Goal: Find specific page/section: Find specific page/section

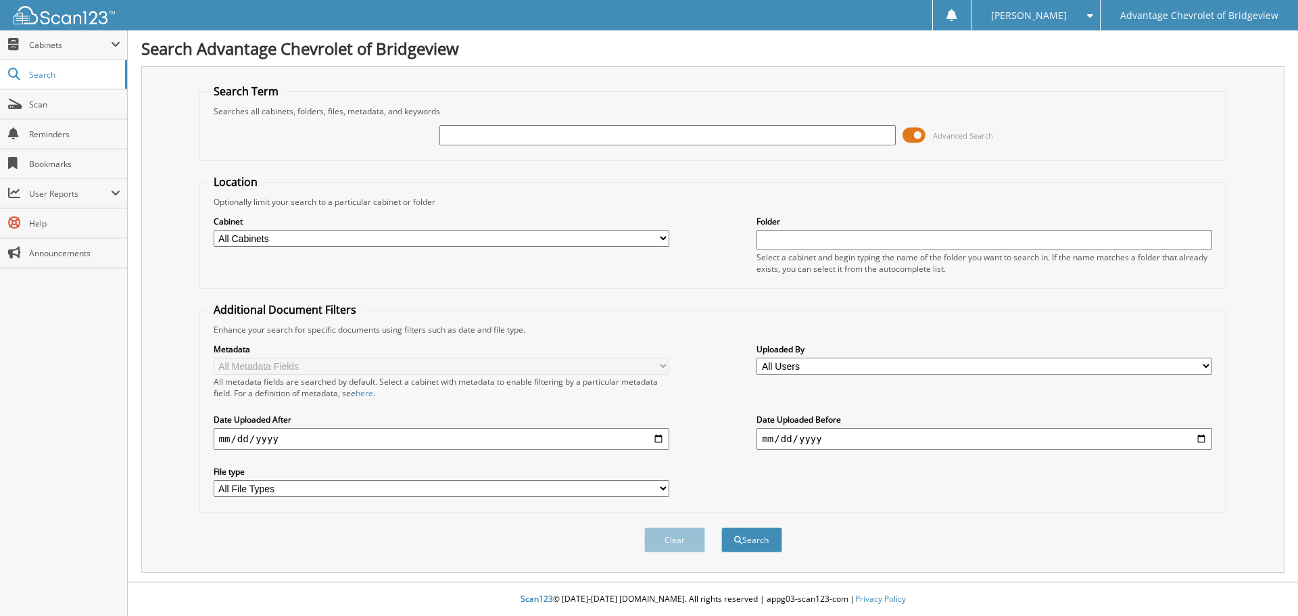
click at [497, 141] on input "text" at bounding box center [666, 135] width 455 height 20
type input "[PERSON_NAME]"
click at [914, 133] on span at bounding box center [913, 135] width 23 height 20
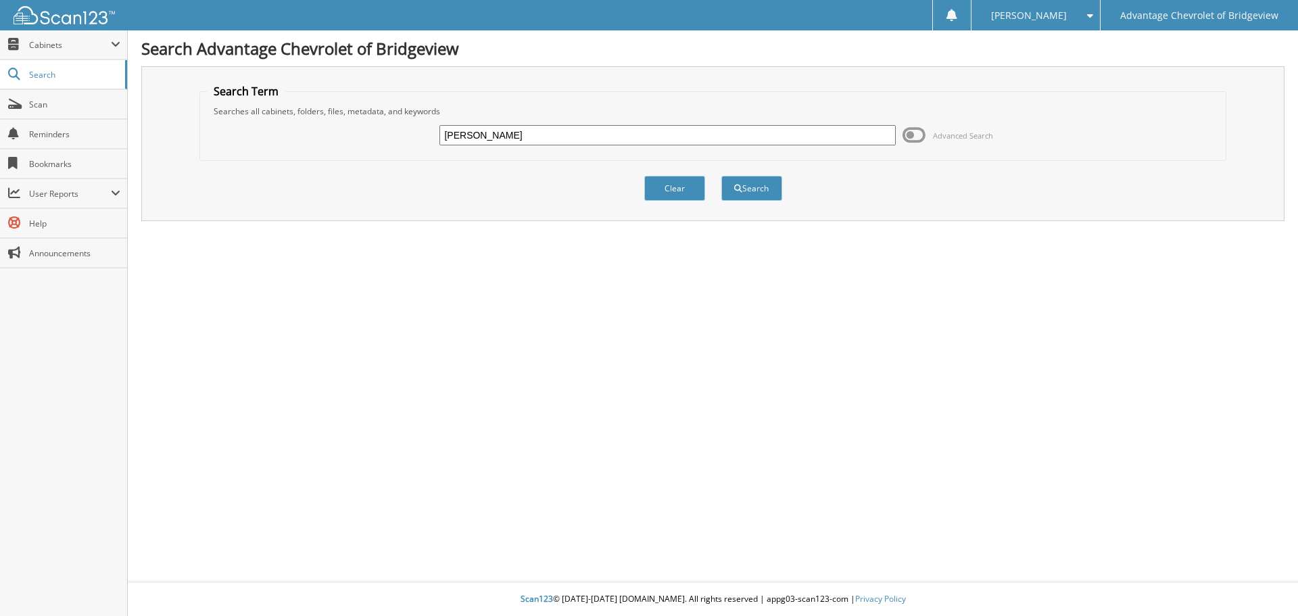
click at [732, 204] on div "Clear Search" at bounding box center [712, 188] width 1027 height 55
click at [758, 197] on button "Search" at bounding box center [751, 188] width 61 height 25
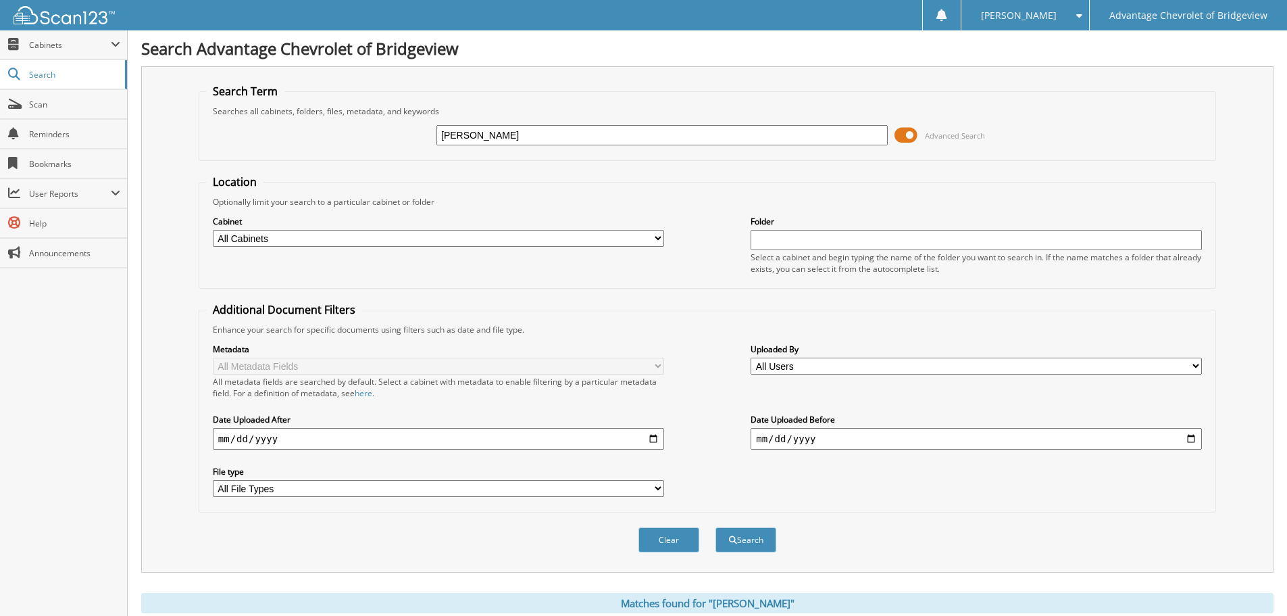
click at [905, 132] on span at bounding box center [906, 135] width 23 height 20
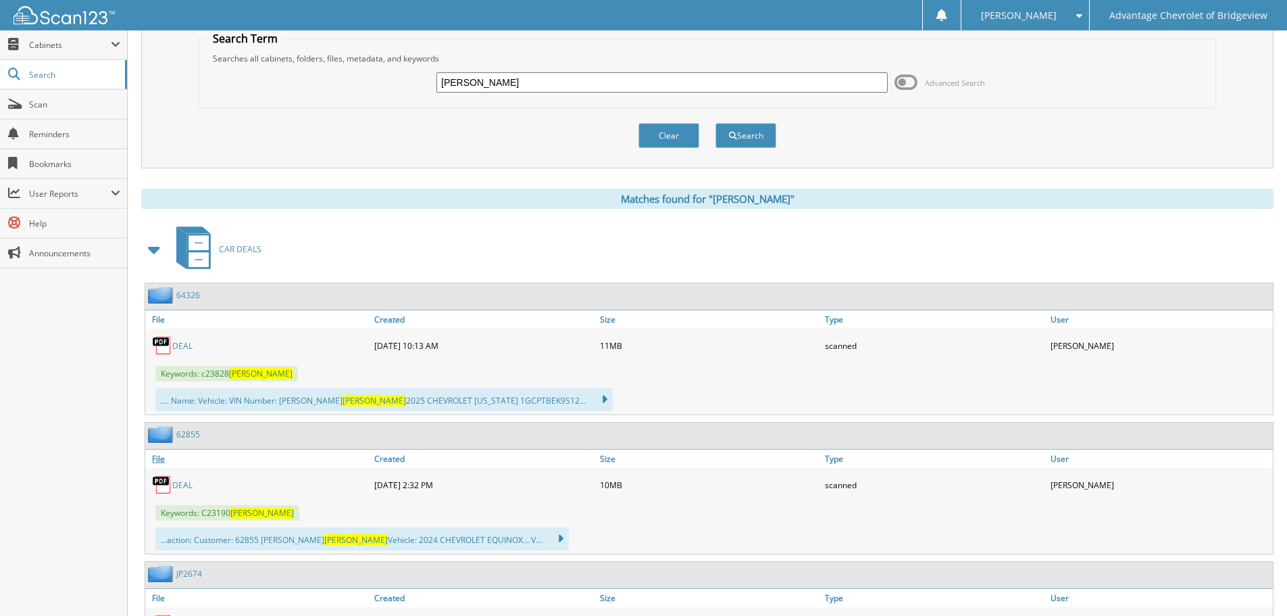
scroll to position [68, 0]
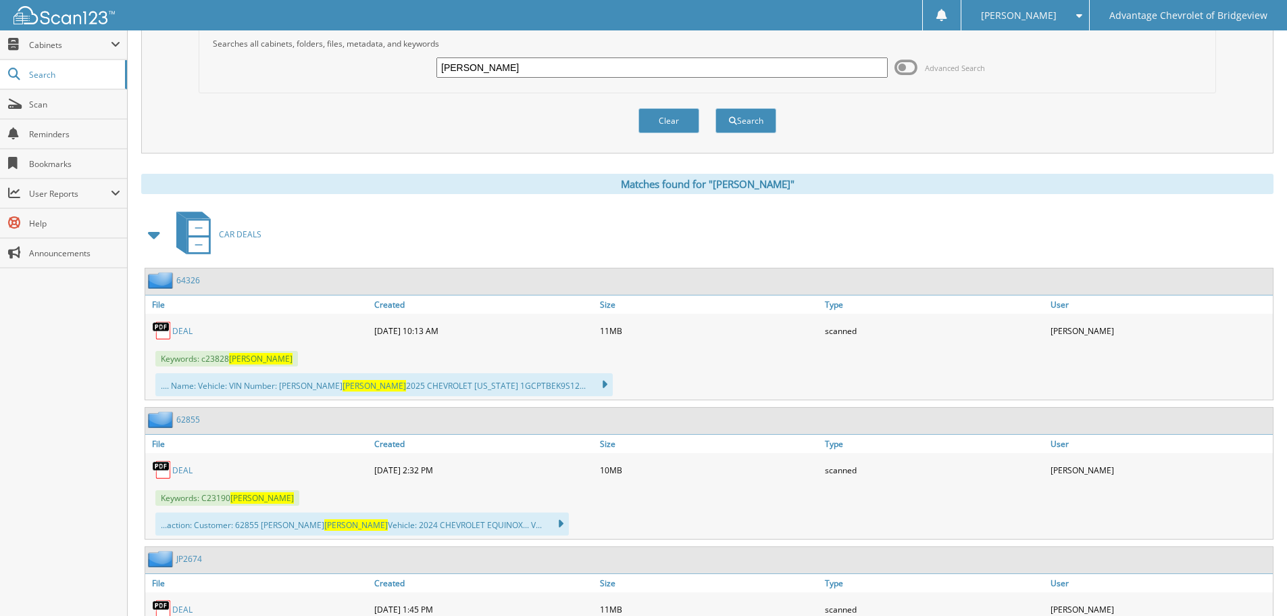
click at [188, 328] on link "DEAL" at bounding box center [182, 330] width 20 height 11
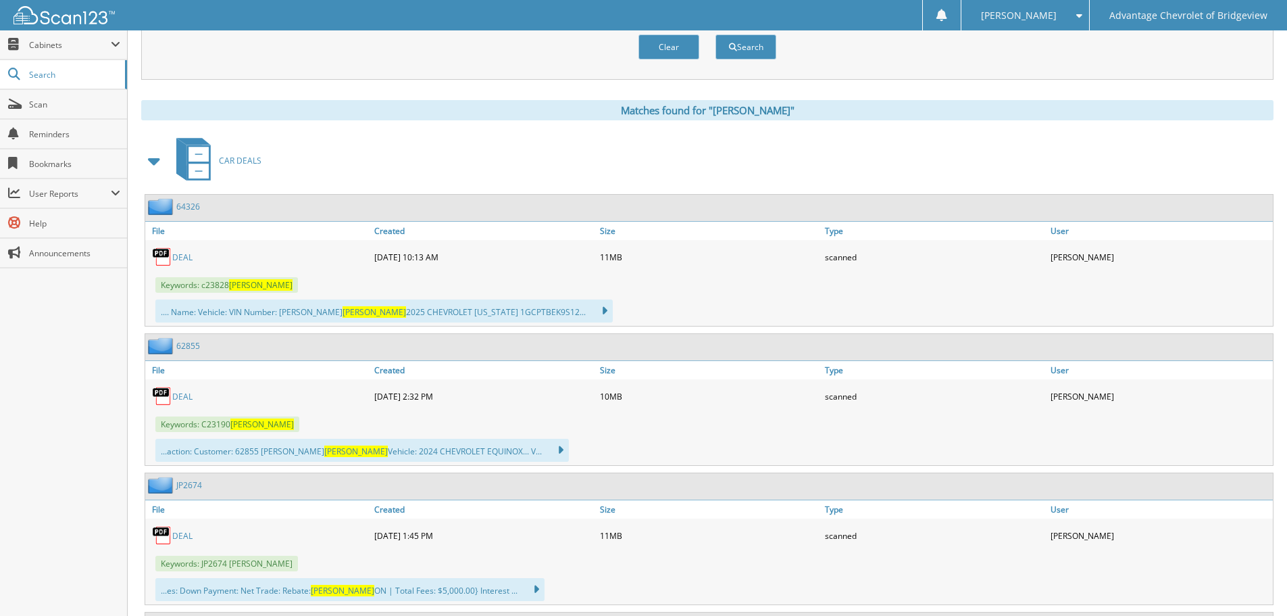
scroll to position [203, 0]
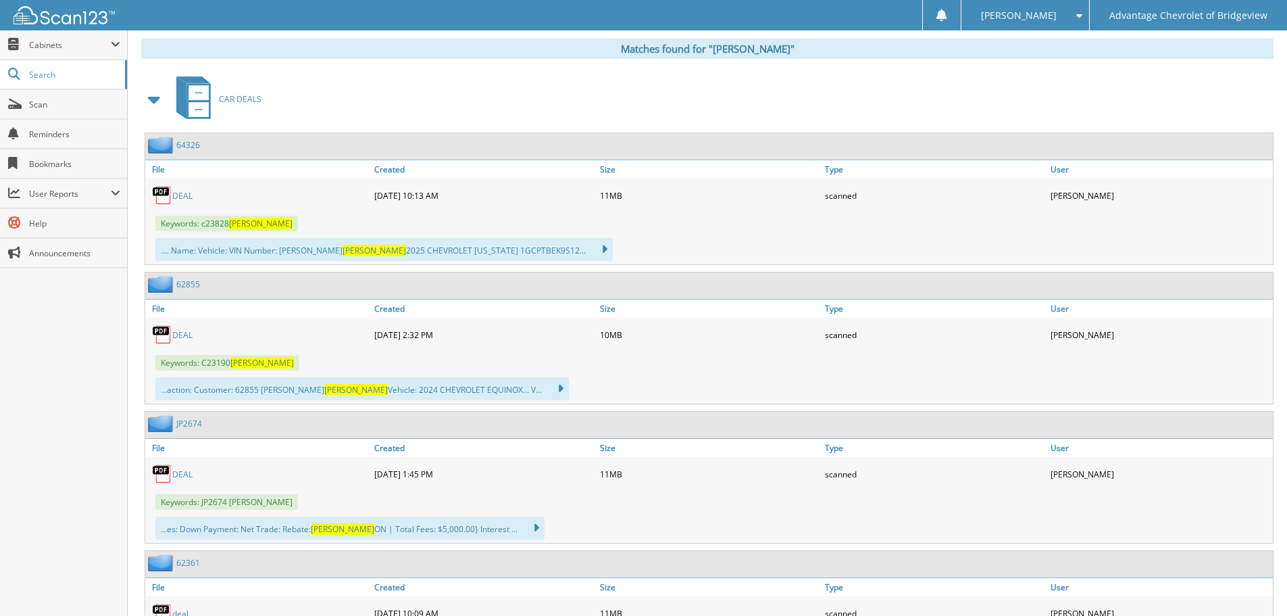
click at [181, 332] on link "DEAL" at bounding box center [182, 334] width 20 height 11
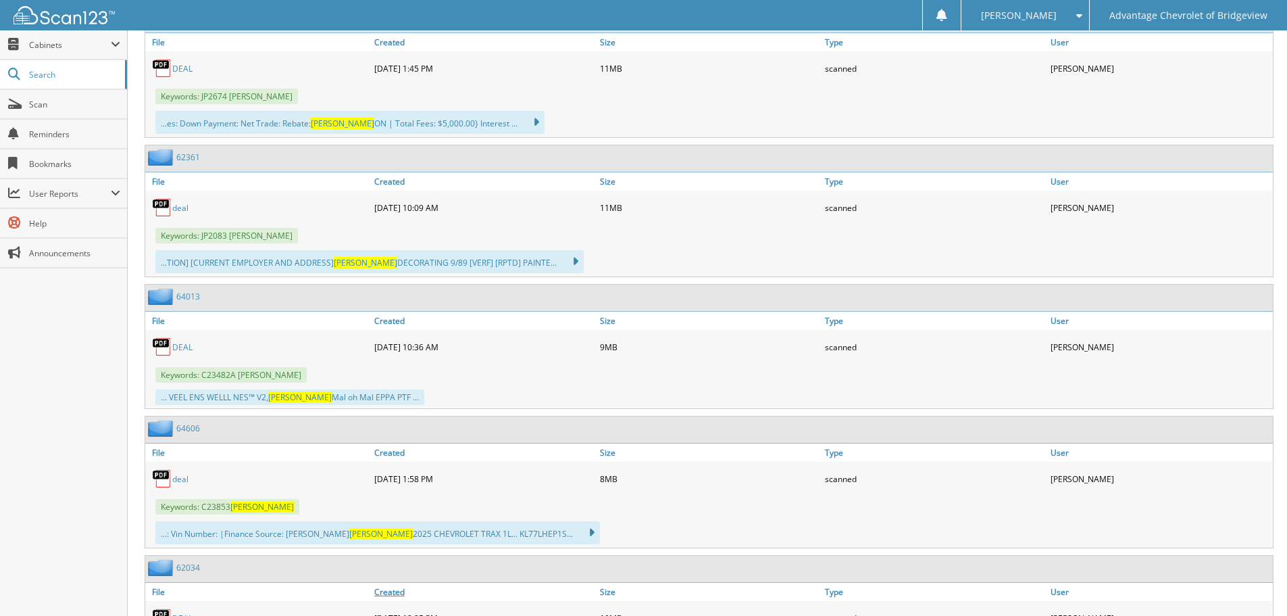
scroll to position [743, 0]
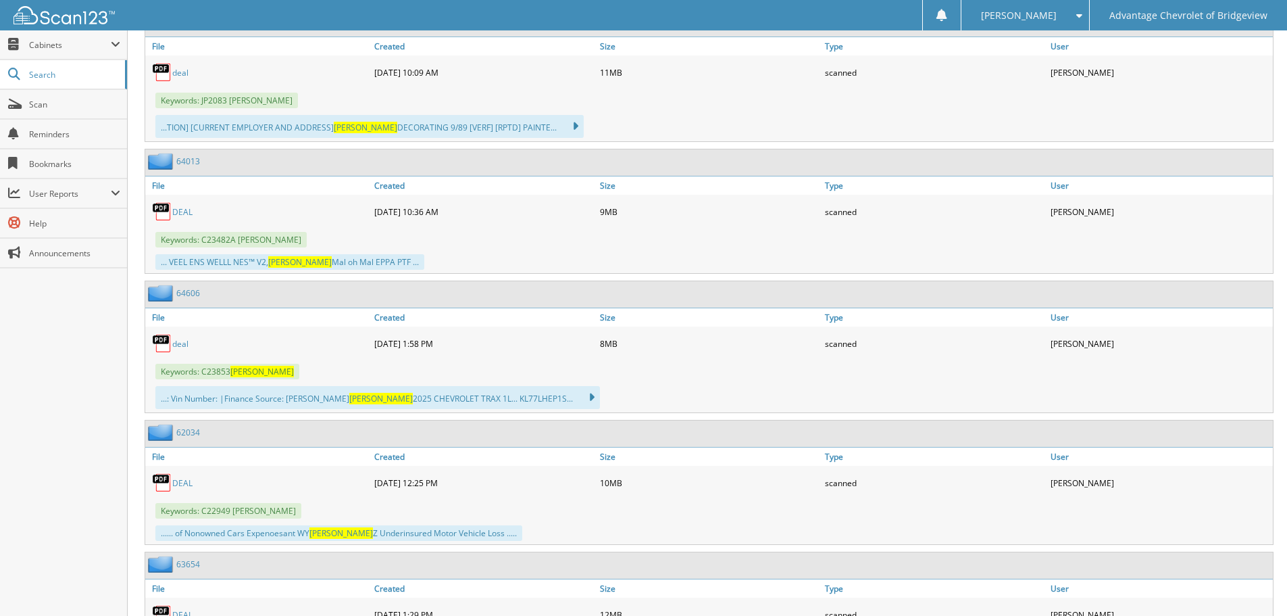
click at [184, 345] on link "deal" at bounding box center [180, 343] width 16 height 11
click at [41, 105] on span "Scan" at bounding box center [74, 104] width 91 height 11
